Goal: Transaction & Acquisition: Purchase product/service

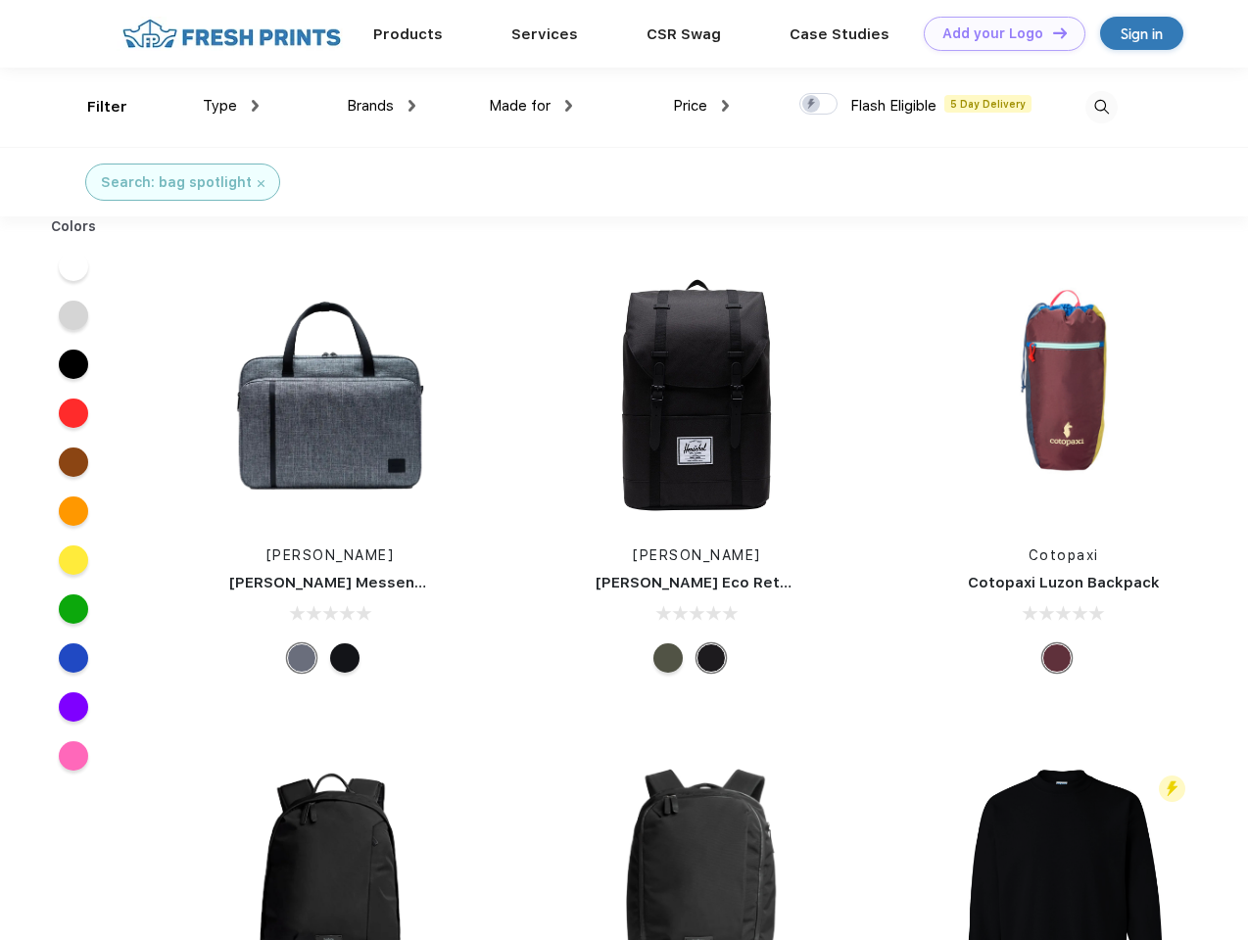
click at [997, 33] on link "Add your Logo Design Tool" at bounding box center [1005, 34] width 162 height 34
click at [0, 0] on div "Design Tool" at bounding box center [0, 0] width 0 height 0
click at [1051, 32] on link "Add your Logo Design Tool" at bounding box center [1005, 34] width 162 height 34
click at [94, 107] on div "Filter" at bounding box center [107, 107] width 40 height 23
click at [231, 106] on span "Type" at bounding box center [220, 106] width 34 height 18
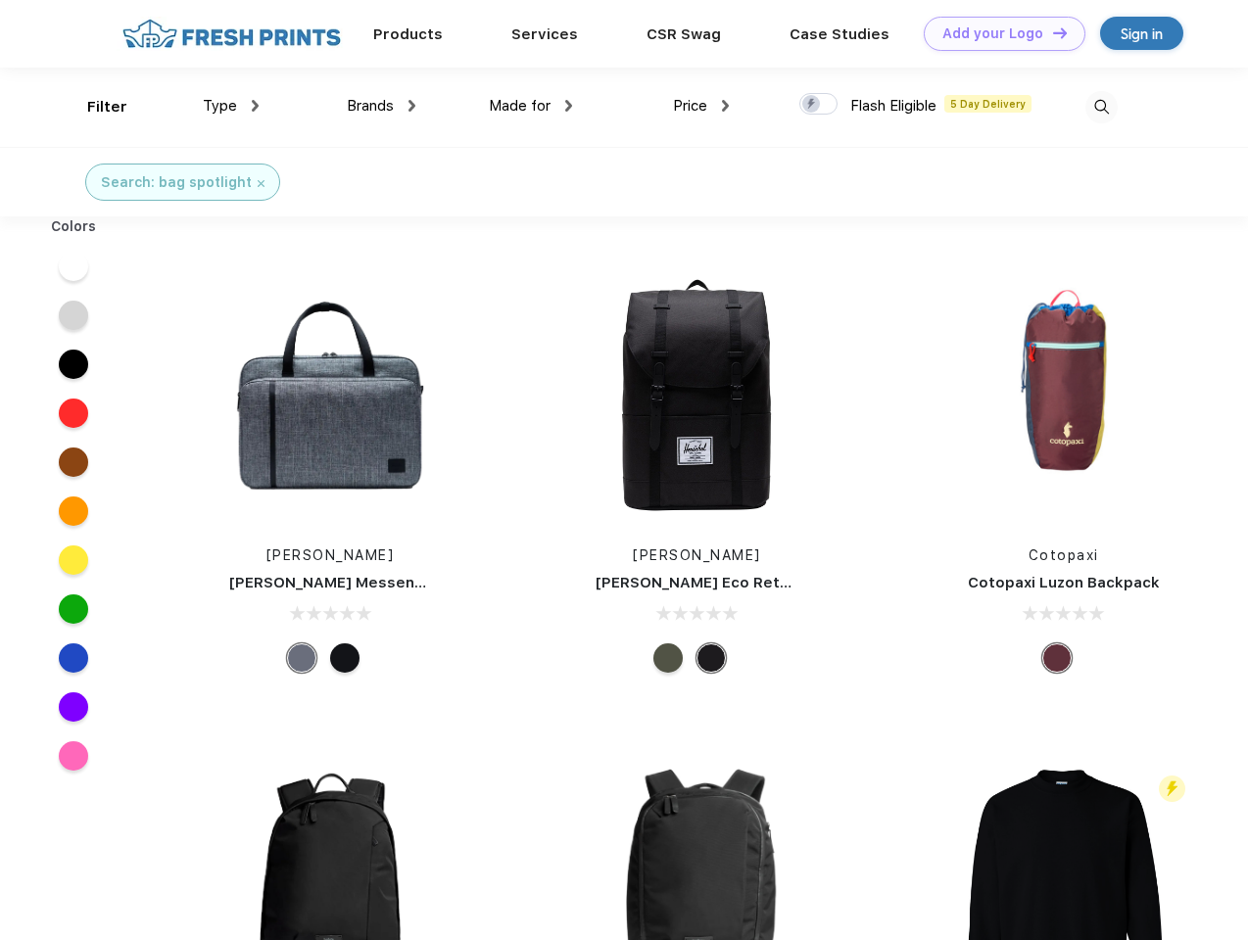
click at [381, 106] on span "Brands" at bounding box center [370, 106] width 47 height 18
click at [531, 106] on span "Made for" at bounding box center [520, 106] width 62 height 18
click at [701, 106] on span "Price" at bounding box center [690, 106] width 34 height 18
click at [819, 105] on div at bounding box center [818, 104] width 38 height 22
click at [812, 105] on input "checkbox" at bounding box center [805, 98] width 13 height 13
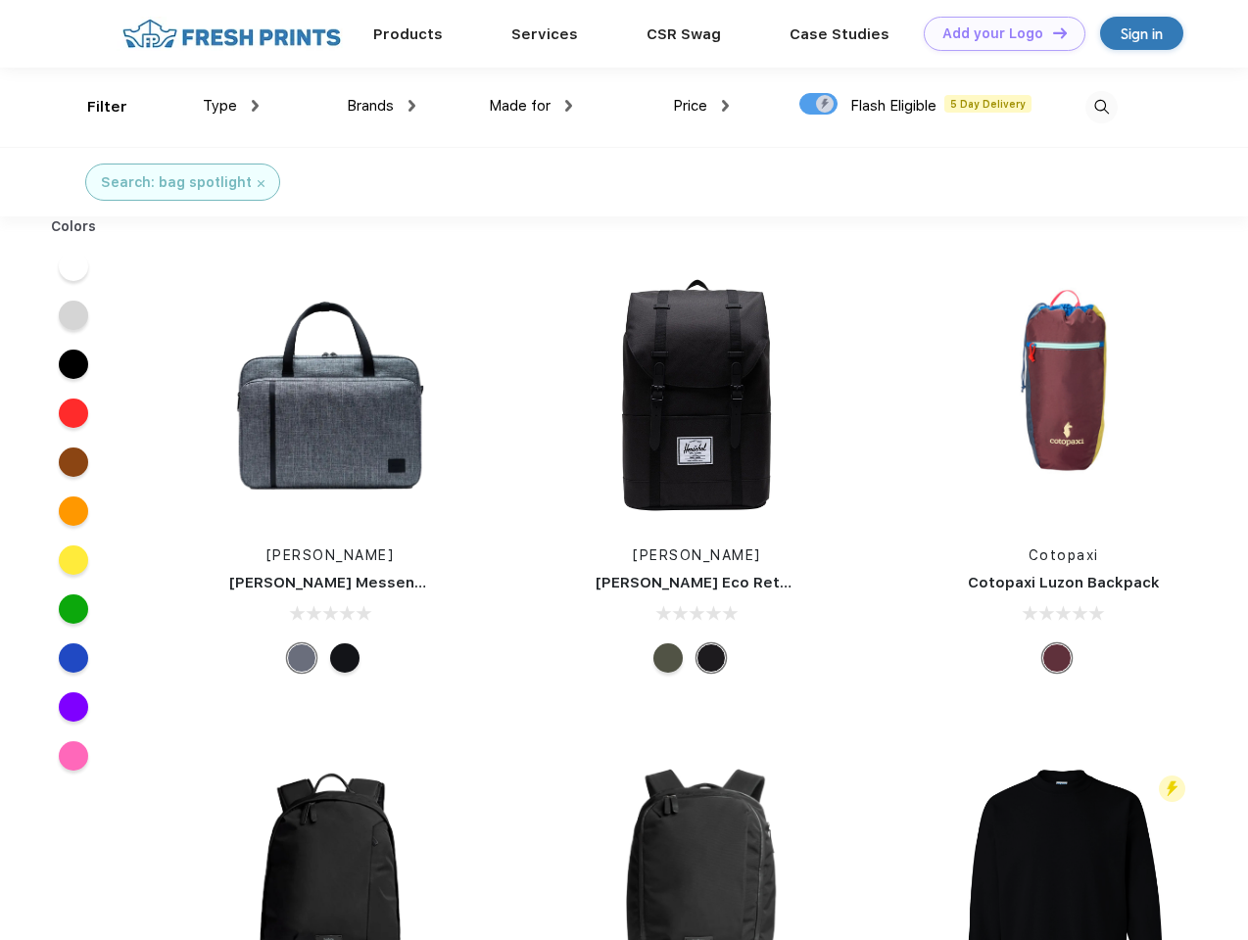
click at [1101, 107] on img at bounding box center [1101, 107] width 32 height 32
